Goal: Find specific page/section: Find specific page/section

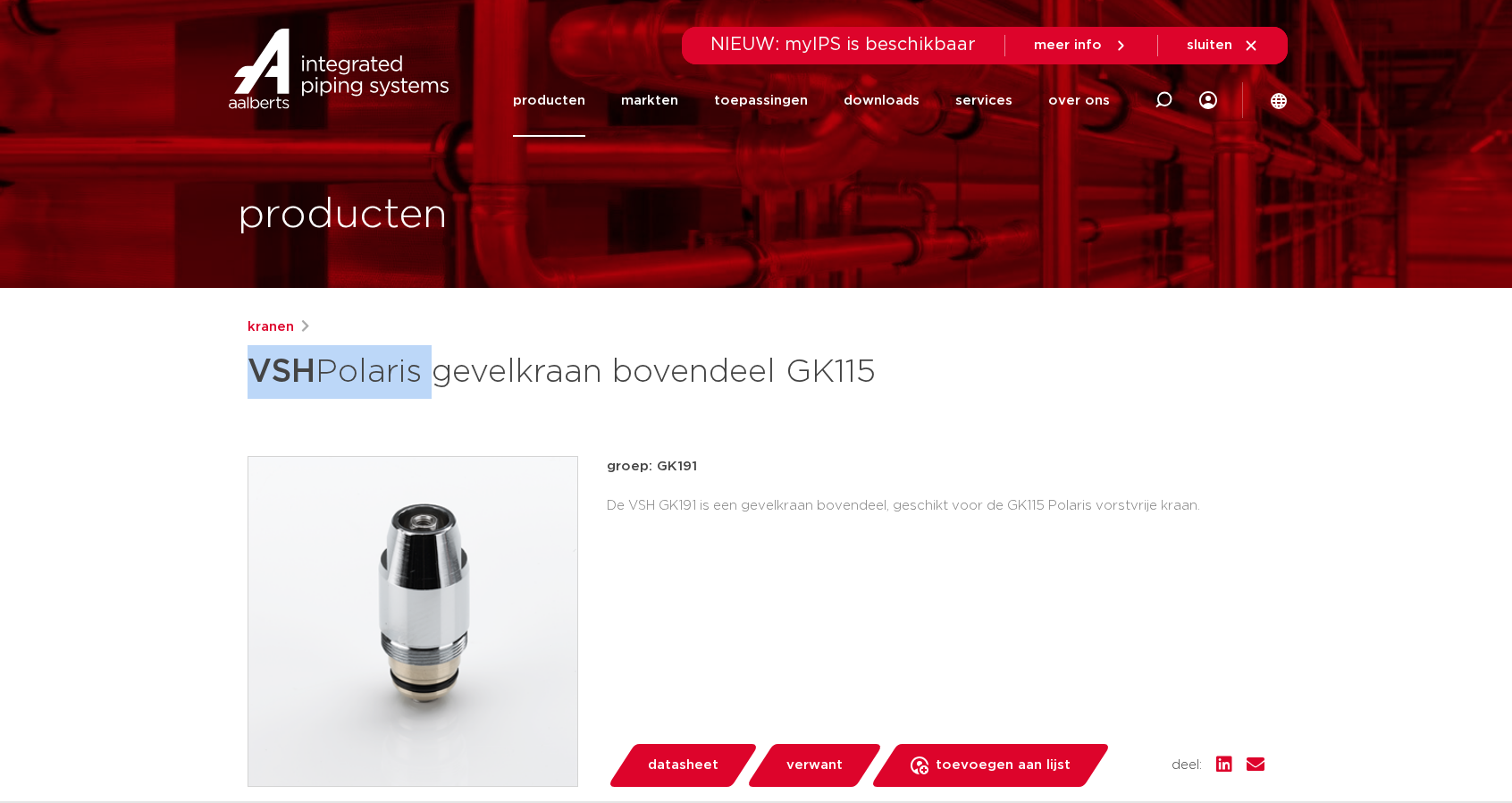
drag, startPoint x: 248, startPoint y: 364, endPoint x: 427, endPoint y: 370, distance: 179.1
click at [427, 370] on h1 "VSH Polaris gevelkraan bovendeel GK115" at bounding box center [582, 371] width 671 height 53
drag, startPoint x: 592, startPoint y: 376, endPoint x: 161, endPoint y: 364, distance: 431.2
click at [920, 377] on div "kranen VSH Polaris gevelkraan bovendeel GK115" at bounding box center [755, 357] width 1017 height 82
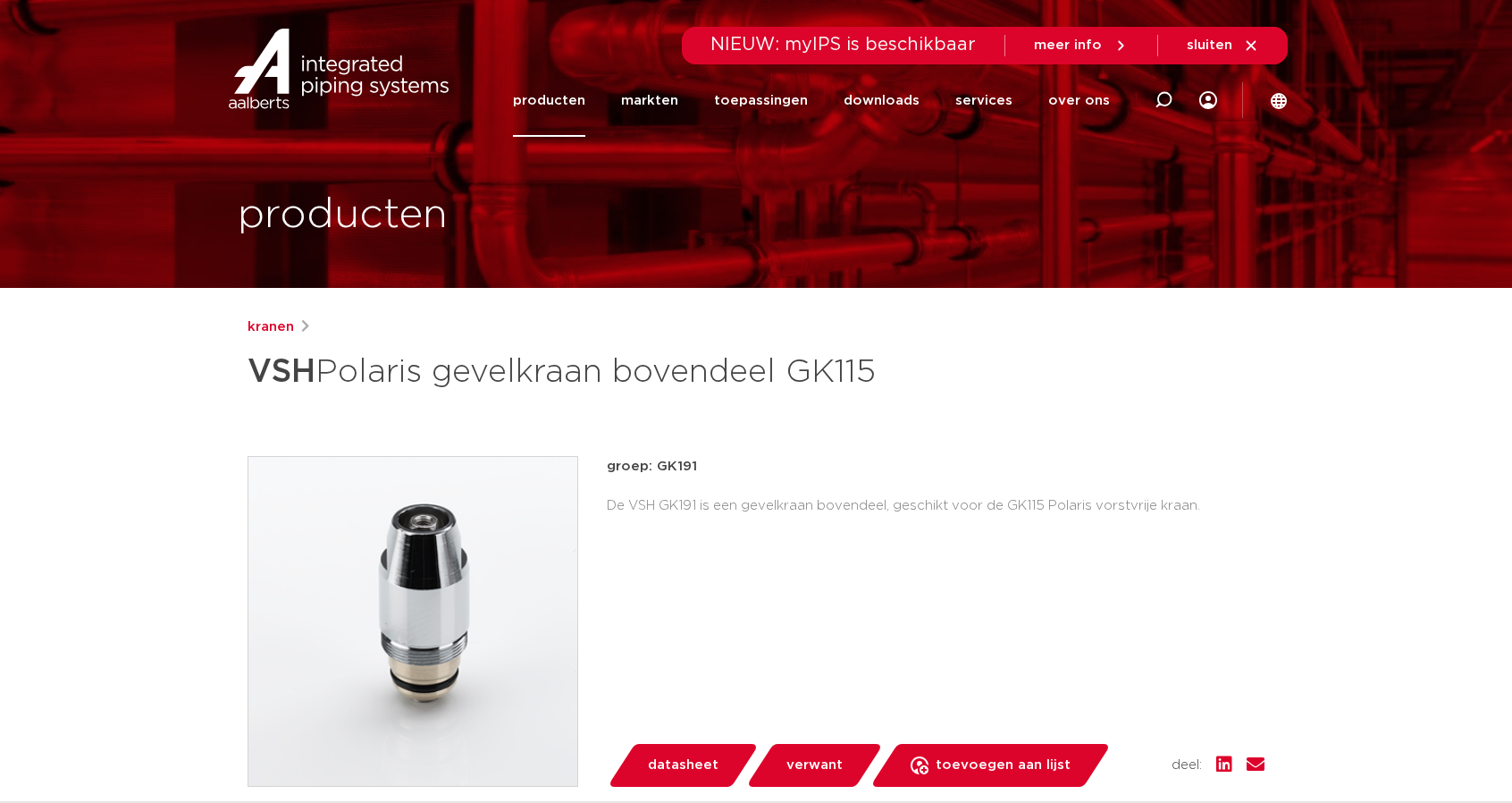
drag, startPoint x: 892, startPoint y: 370, endPoint x: 200, endPoint y: 358, distance: 692.1
copy h1 "VSH Polaris gevelkraan bovendeel GK115"
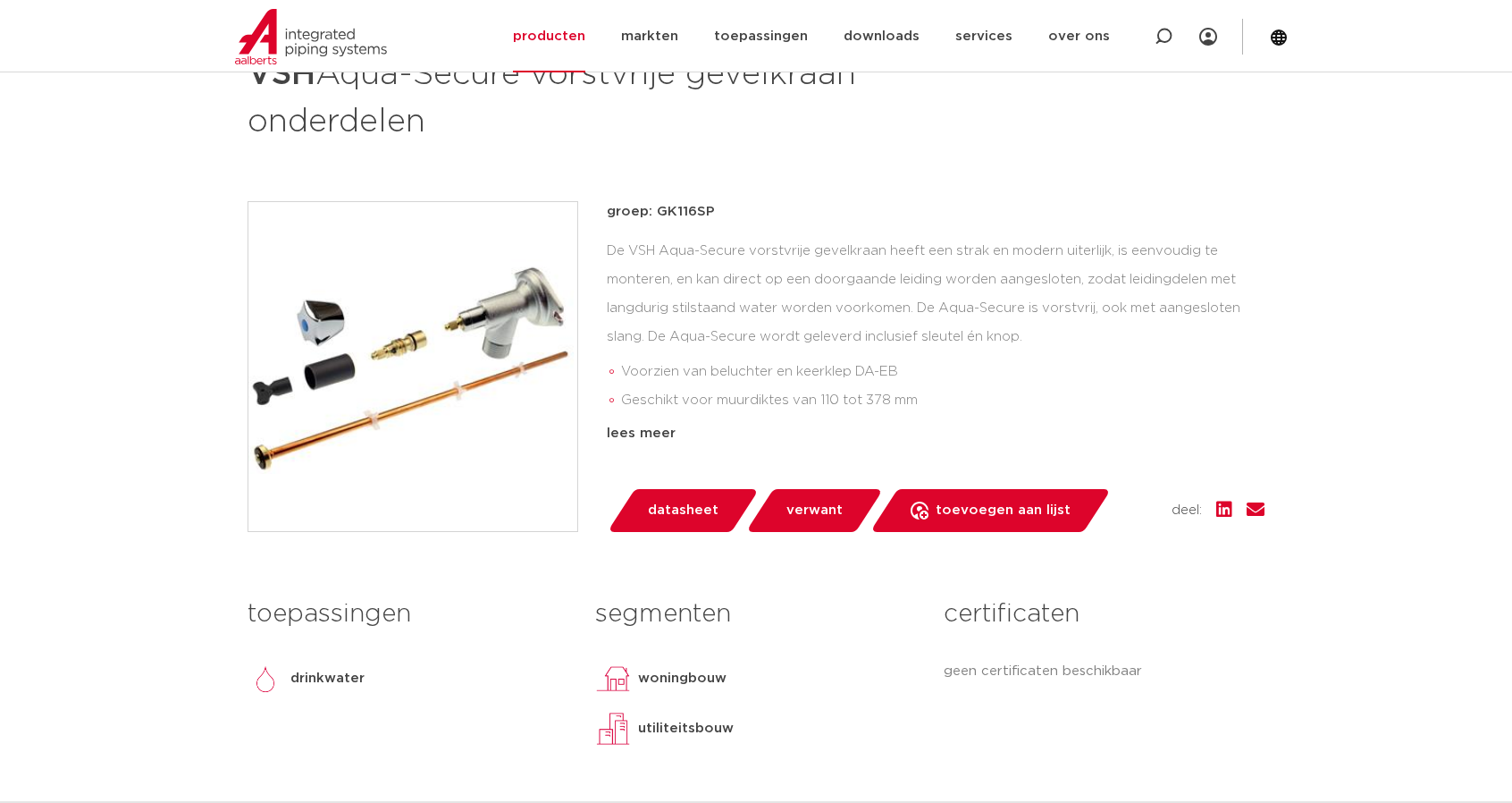
drag, startPoint x: 657, startPoint y: 208, endPoint x: 759, endPoint y: 210, distance: 102.0
click at [759, 210] on p "groep: GK116SP" at bounding box center [935, 212] width 658 height 21
copy p "GK116SP"
